Goal: Task Accomplishment & Management: Manage account settings

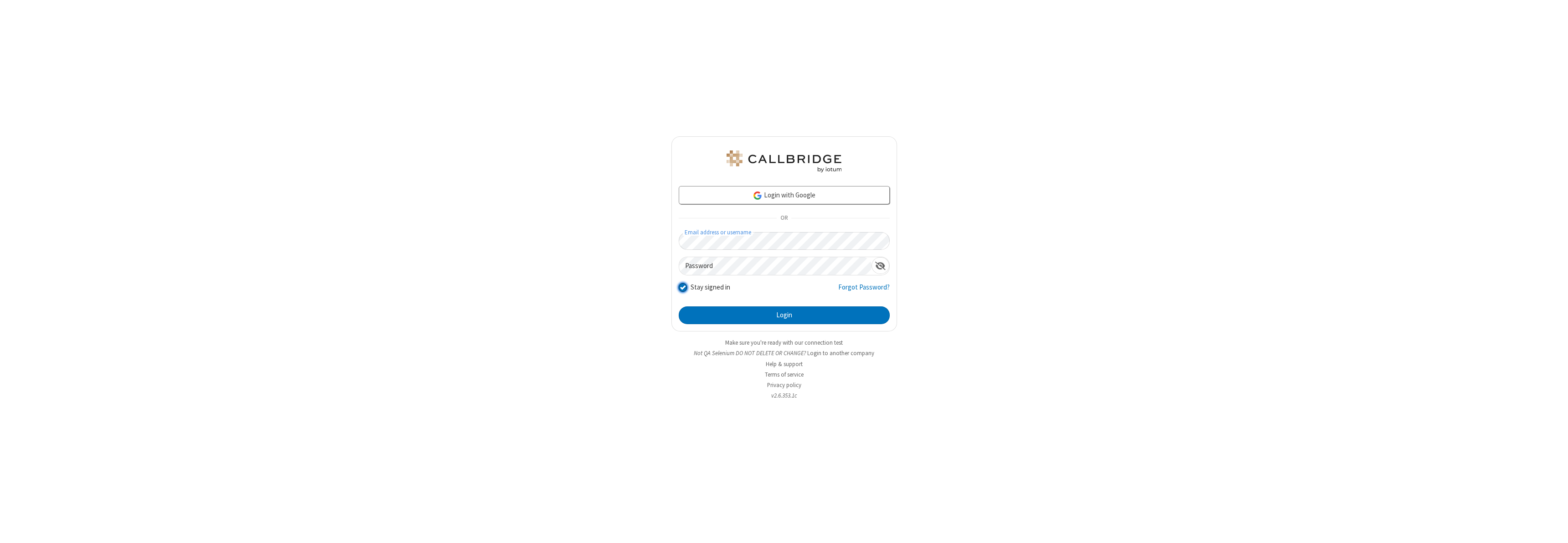
click at [683, 287] on input "Stay signed in" at bounding box center [683, 287] width 8 height 9
checkbox input "false"
click at [784, 314] on button "Login" at bounding box center [784, 315] width 211 height 18
